Goal: Task Accomplishment & Management: Manage account settings

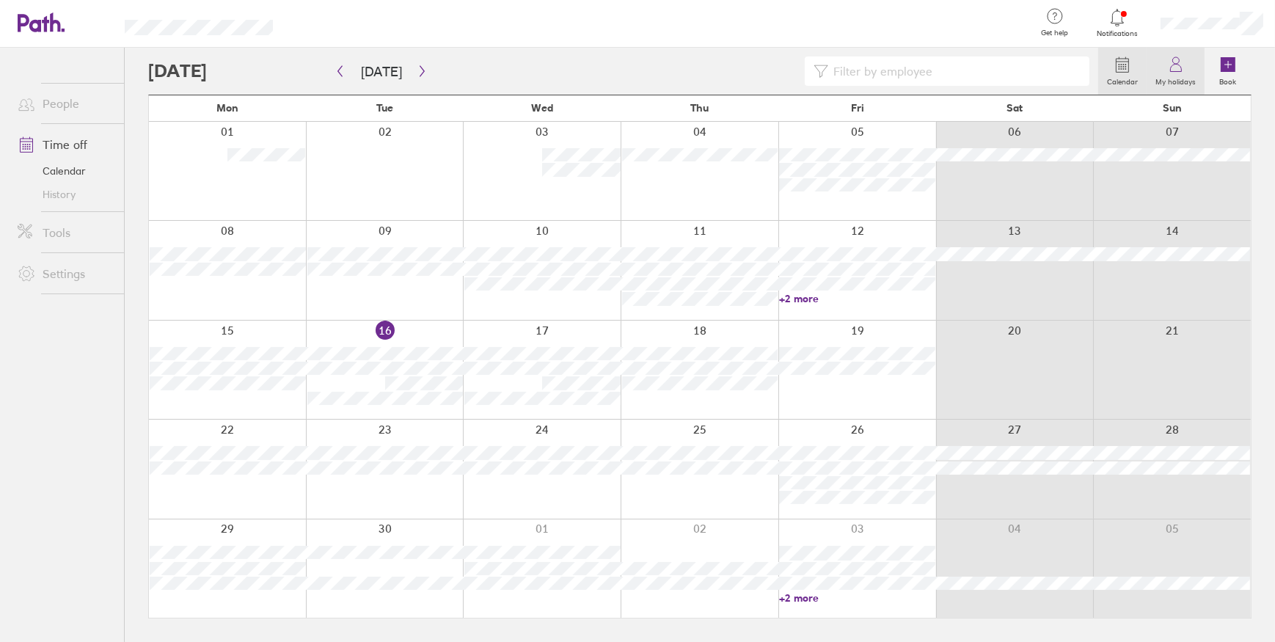
click at [1181, 81] on label "My holidays" at bounding box center [1176, 79] width 58 height 13
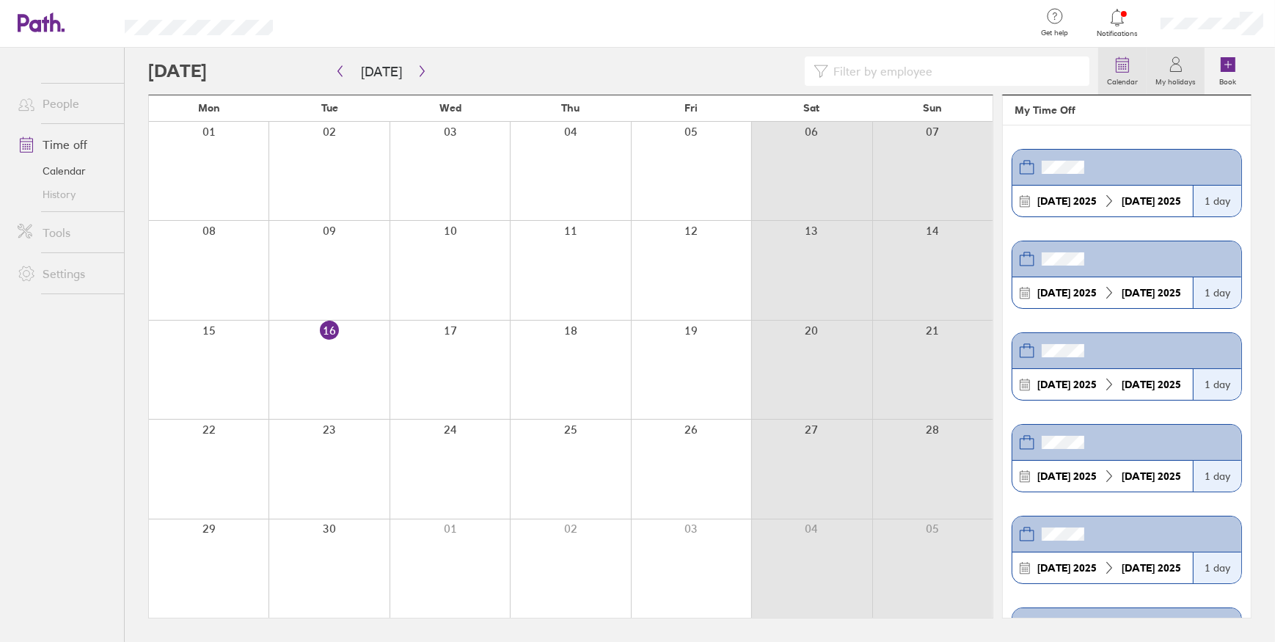
click at [1122, 78] on label "Calendar" at bounding box center [1122, 79] width 48 height 13
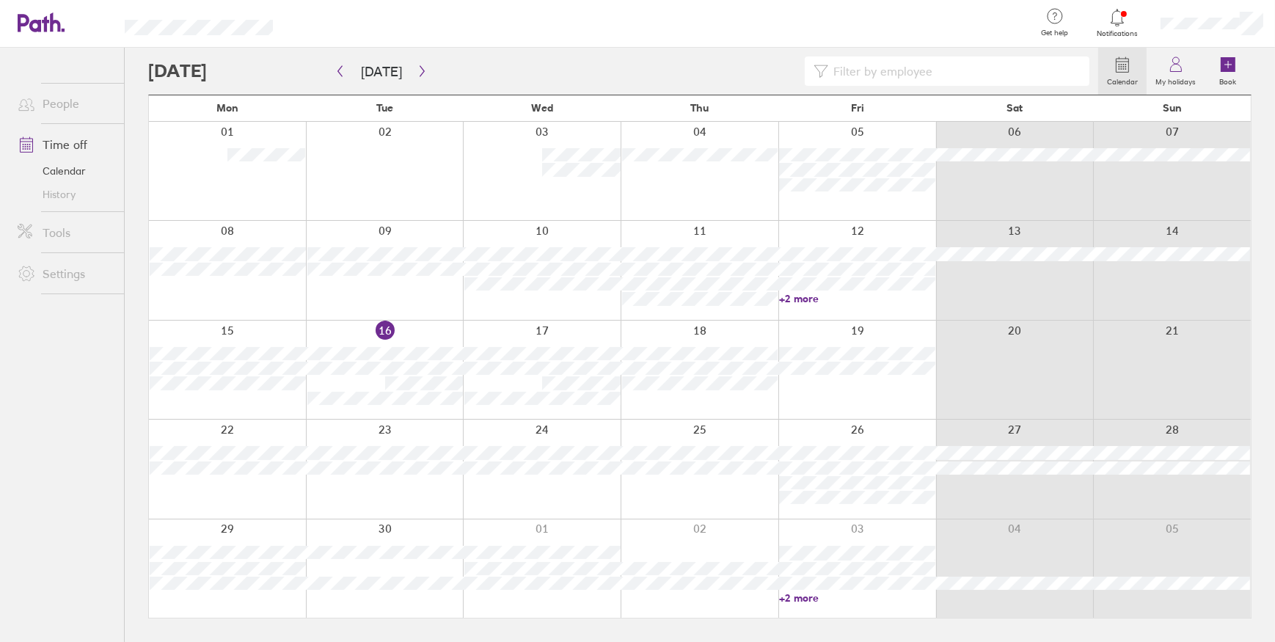
click at [1122, 78] on label "Calendar" at bounding box center [1122, 79] width 48 height 13
click at [77, 175] on link "Calendar" at bounding box center [65, 170] width 118 height 23
click at [419, 72] on icon "button" at bounding box center [422, 71] width 11 height 12
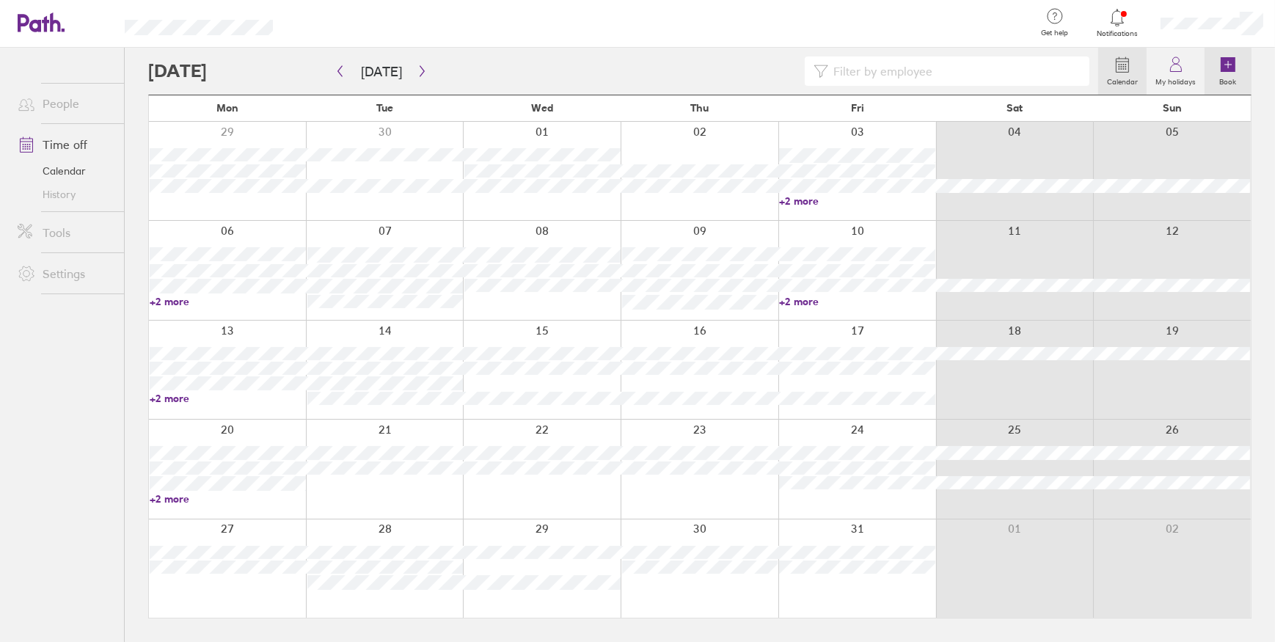
click at [1225, 77] on label "Book" at bounding box center [1228, 79] width 34 height 13
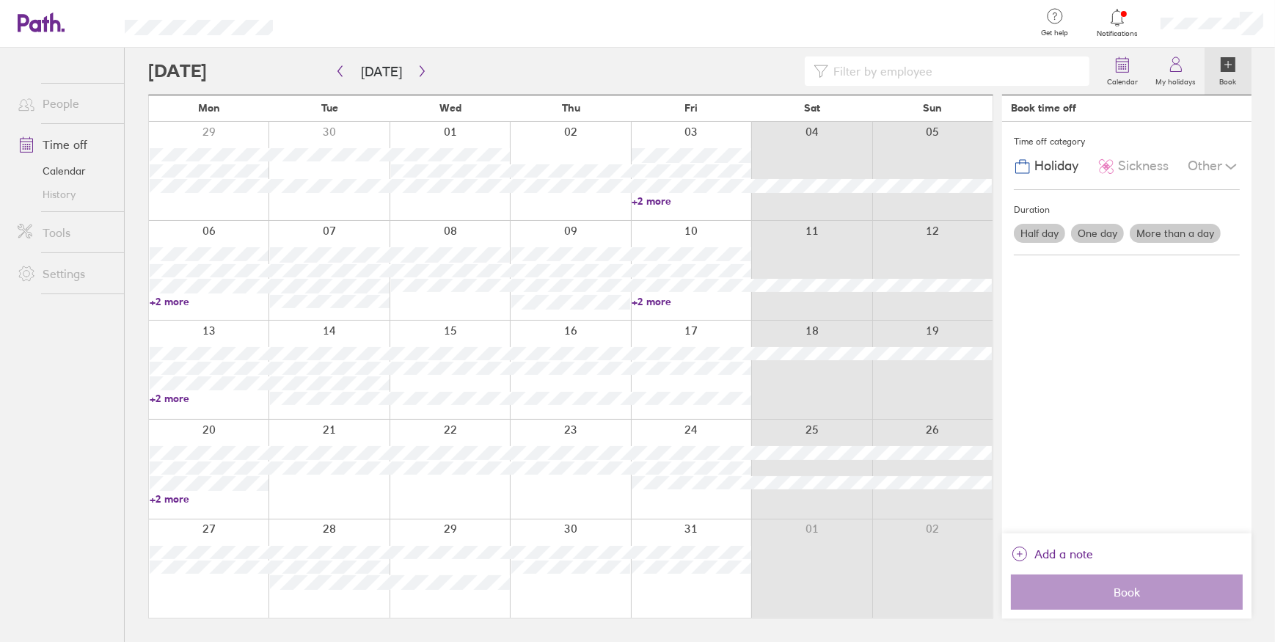
click at [1044, 233] on label "Half day" at bounding box center [1039, 233] width 51 height 19
click at [0, 0] on input "Half day" at bounding box center [0, 0] width 0 height 0
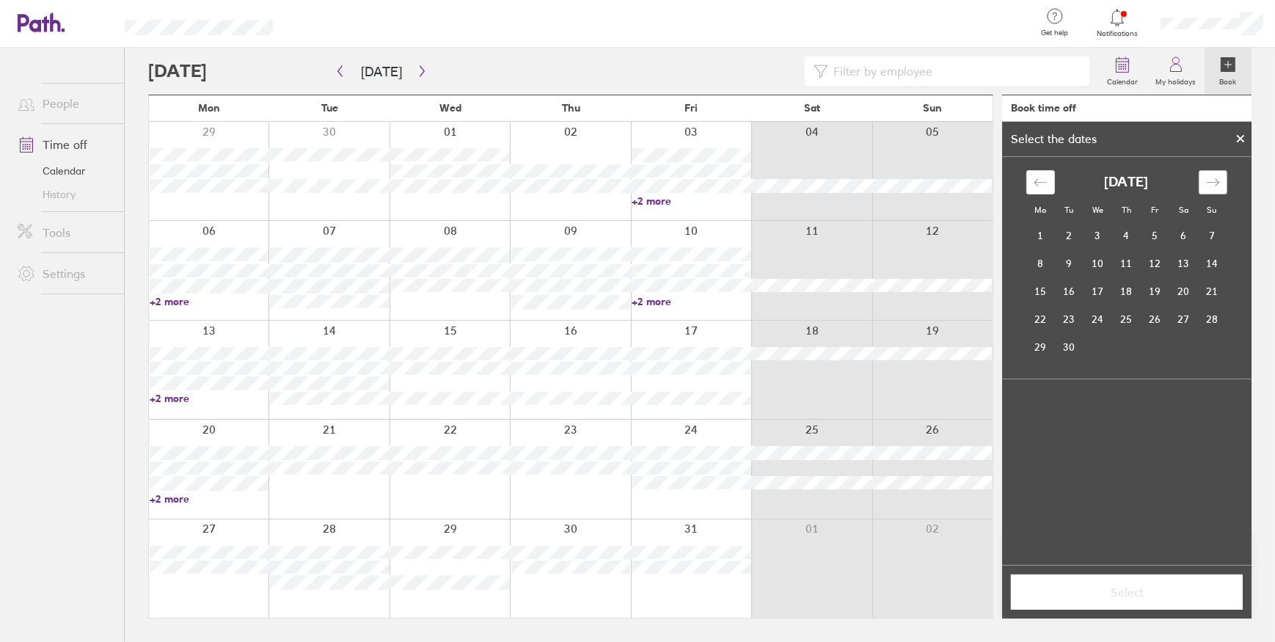
click at [1220, 179] on div "Move forward to switch to the next month." at bounding box center [1213, 182] width 29 height 24
click at [1127, 343] on td "30" at bounding box center [1126, 347] width 29 height 28
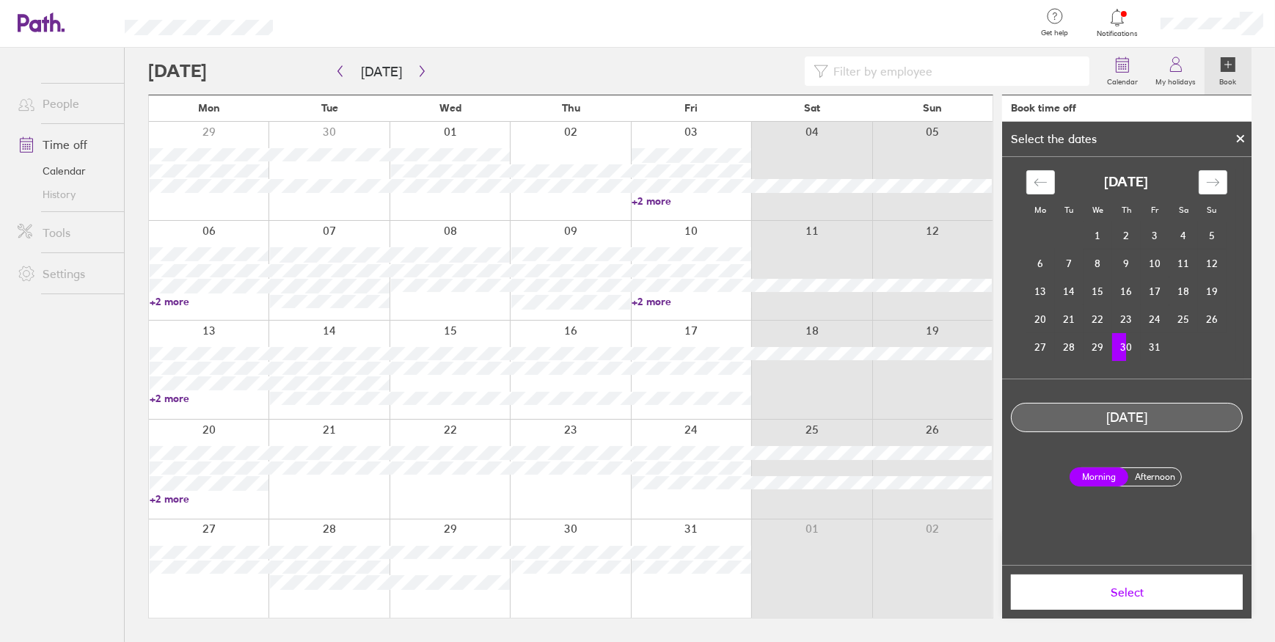
click at [1159, 473] on label "Afternoon" at bounding box center [1154, 477] width 59 height 18
click at [0, 0] on input "Afternoon" at bounding box center [0, 0] width 0 height 0
click at [1128, 594] on span "Select" at bounding box center [1126, 591] width 211 height 13
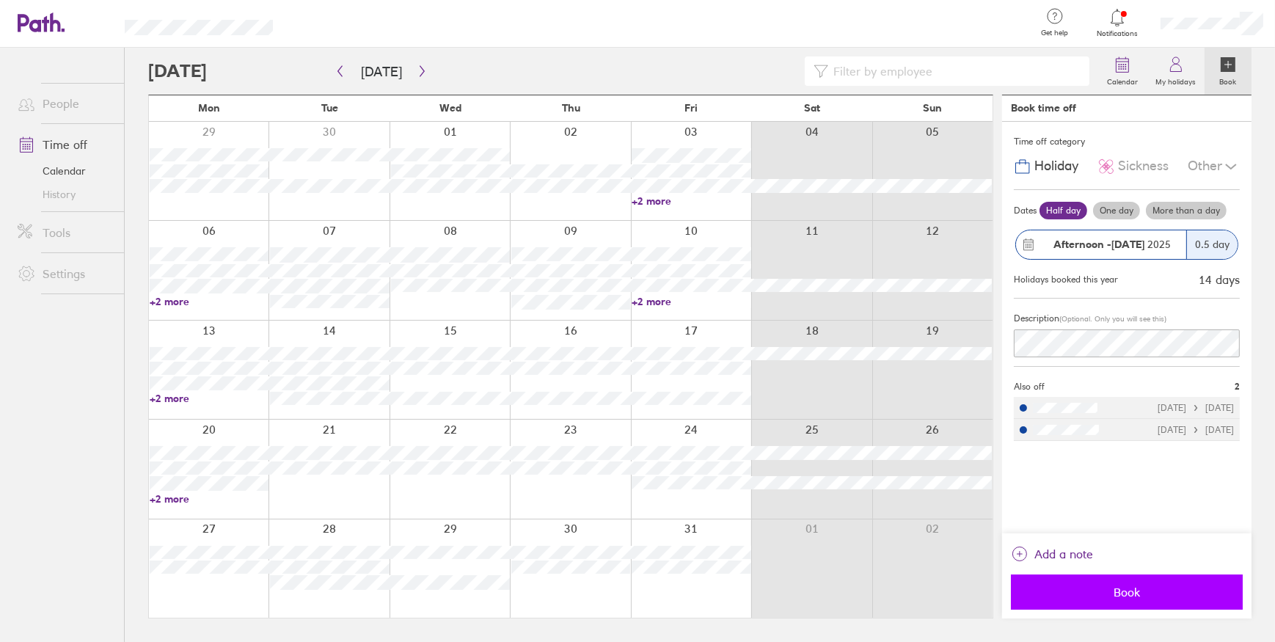
click at [1103, 594] on span "Book" at bounding box center [1126, 591] width 211 height 13
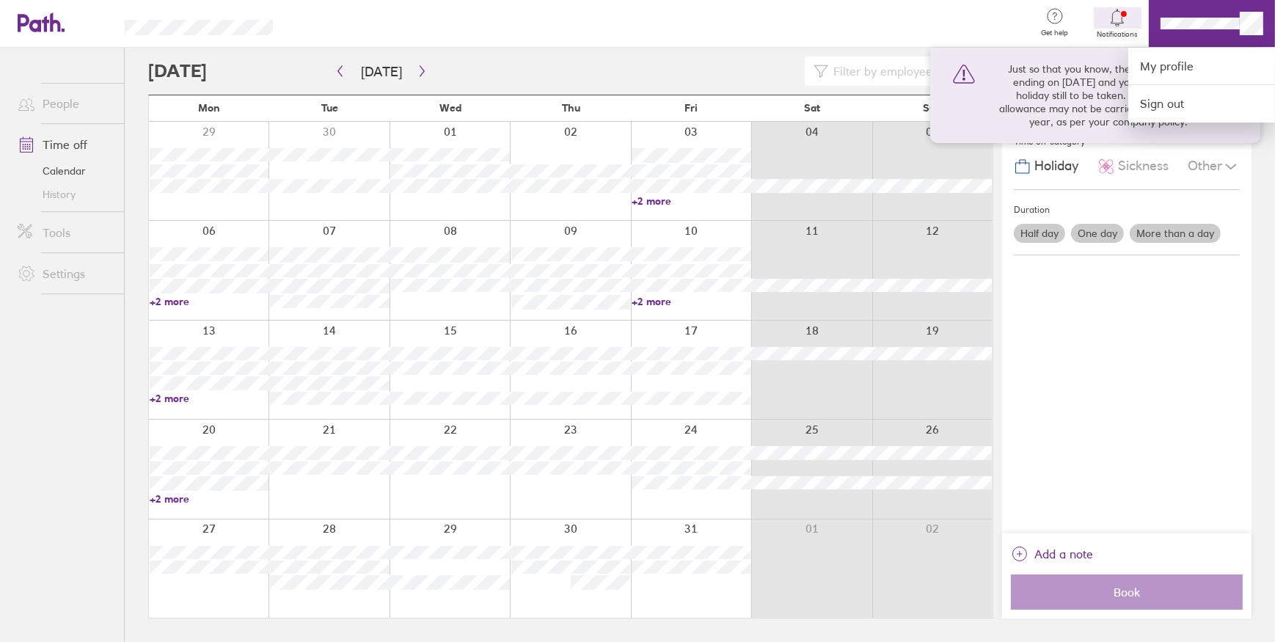
click at [975, 25] on div at bounding box center [660, 24] width 728 height 48
click at [1106, 376] on div at bounding box center [637, 321] width 1275 height 642
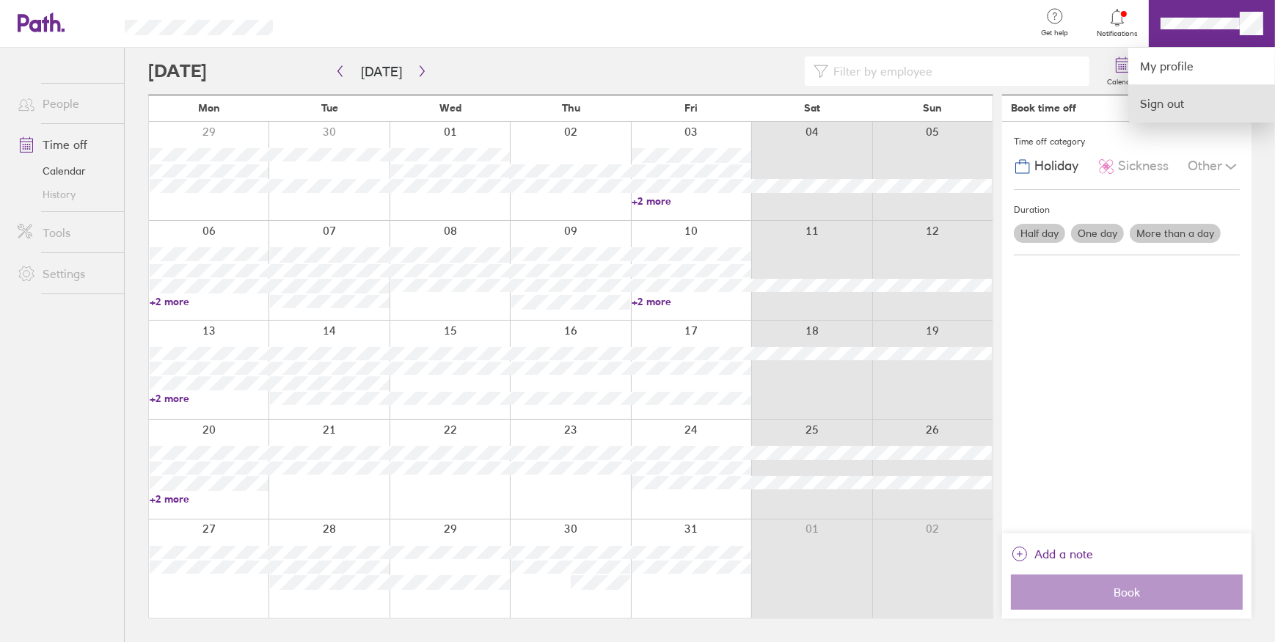
click at [1188, 103] on link "Sign out" at bounding box center [1201, 103] width 147 height 37
